Goal: Task Accomplishment & Management: Use online tool/utility

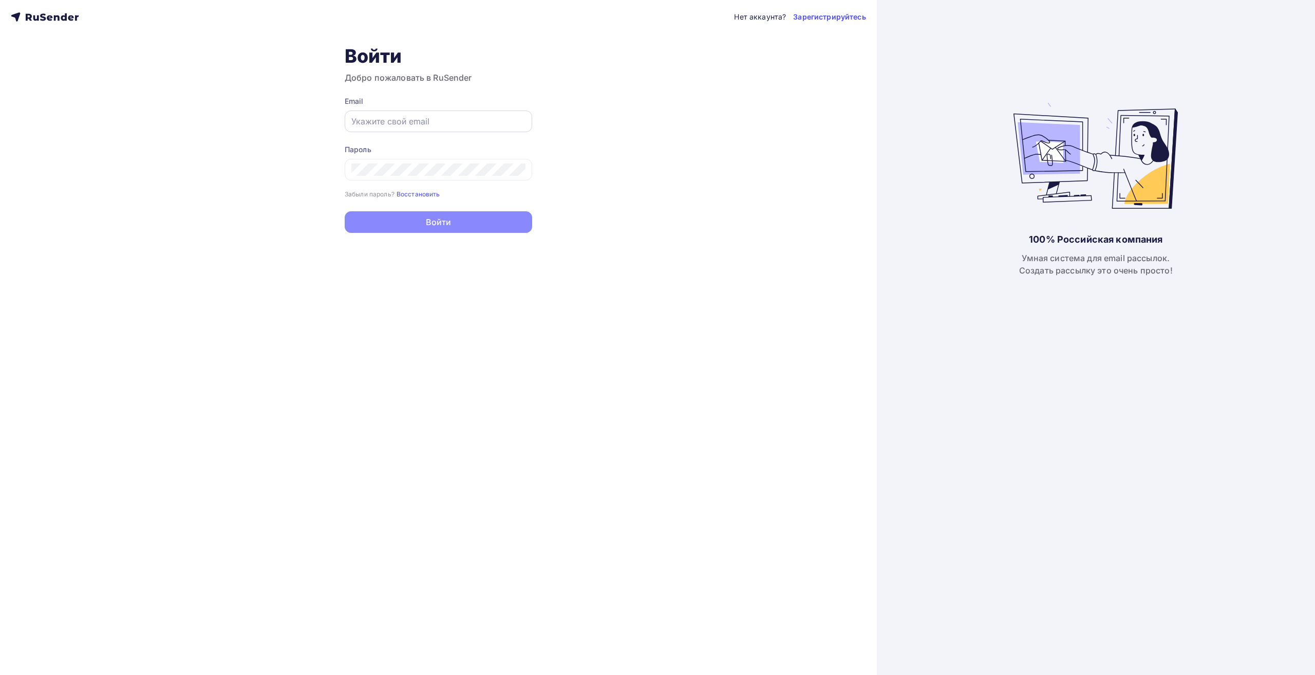
click at [386, 131] on div at bounding box center [439, 121] width 188 height 22
click at [402, 122] on input "text" at bounding box center [438, 121] width 174 height 12
paste input "[EMAIL_ADDRESS][DOMAIN_NAME]"
type input "[EMAIL_ADDRESS][DOMAIN_NAME]"
click at [366, 215] on button "Войти" at bounding box center [439, 223] width 188 height 22
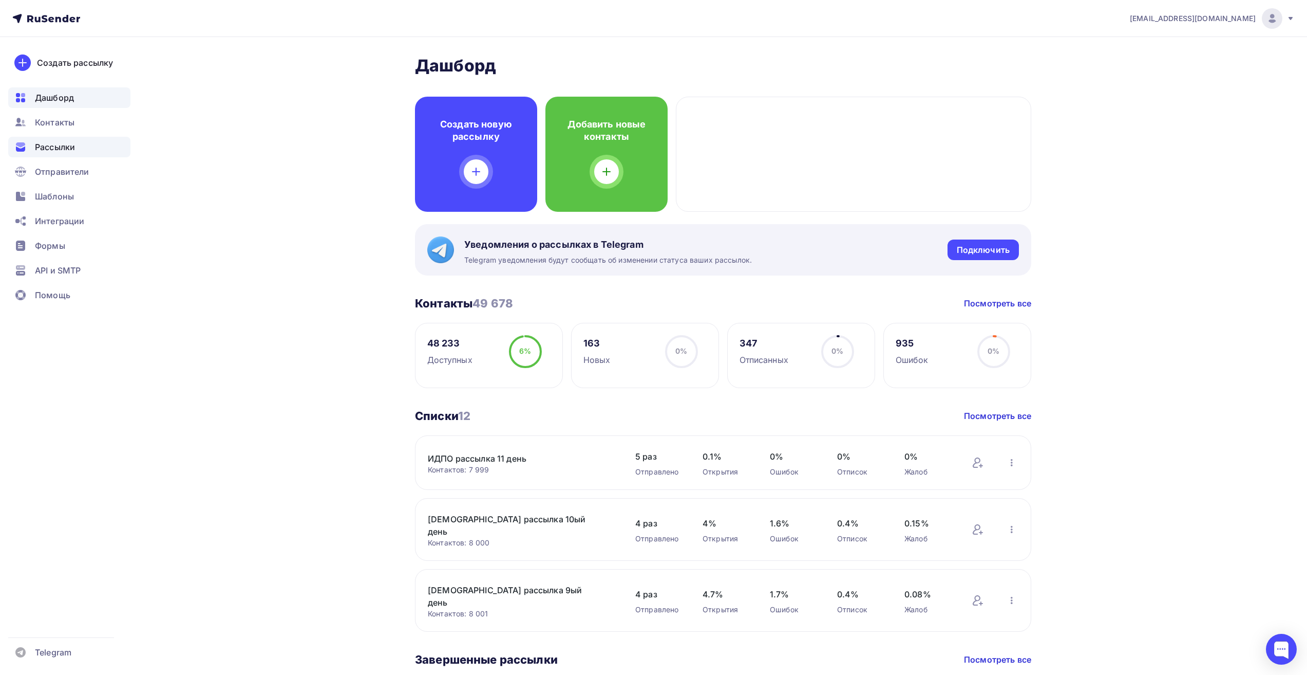
click at [69, 149] on span "Рассылки" at bounding box center [55, 147] width 40 height 12
